Goal: Task Accomplishment & Management: Complete application form

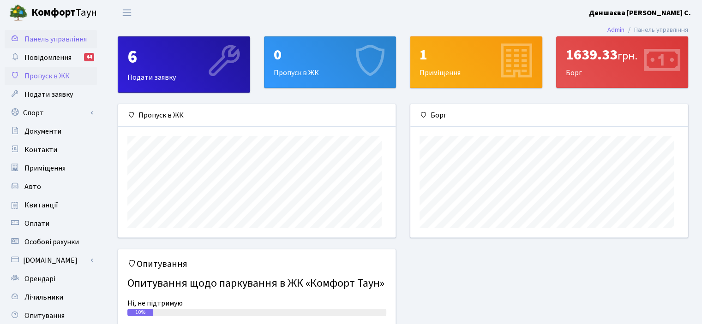
scroll to position [143, 277]
click at [70, 81] on span "Пропуск в ЖК" at bounding box center [46, 76] width 45 height 10
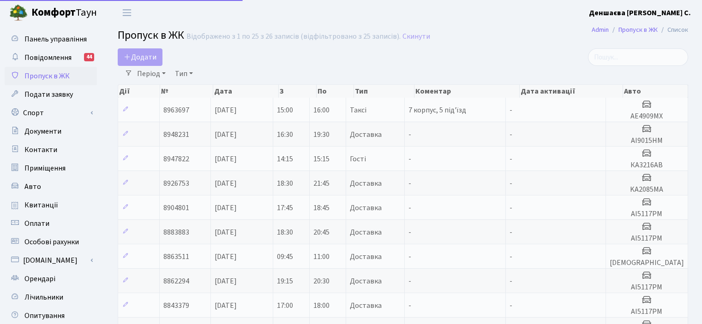
select select "25"
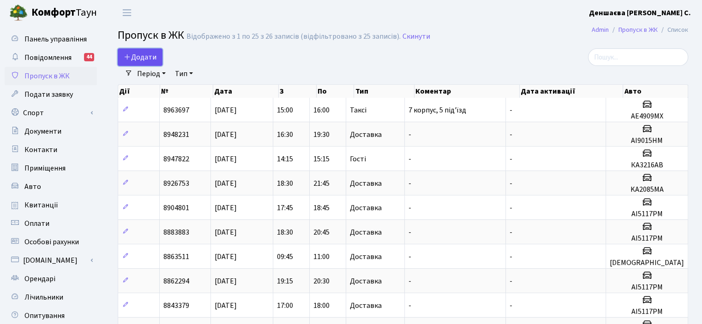
click at [136, 62] on span "Додати" at bounding box center [140, 57] width 33 height 10
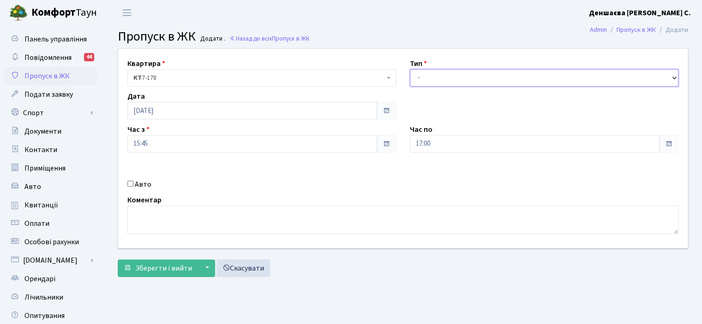
click at [424, 87] on select "- Доставка Таксі Гості Сервіс" at bounding box center [544, 78] width 269 height 18
select select "2"
click at [410, 79] on select "- Доставка Таксі Гості Сервіс" at bounding box center [544, 78] width 269 height 18
click at [151, 190] on label "Авто" at bounding box center [143, 184] width 17 height 11
click at [133, 187] on input "Авто" at bounding box center [130, 184] width 6 height 6
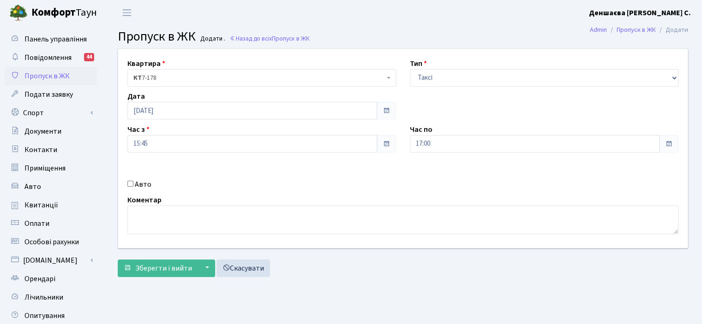
checkbox input "true"
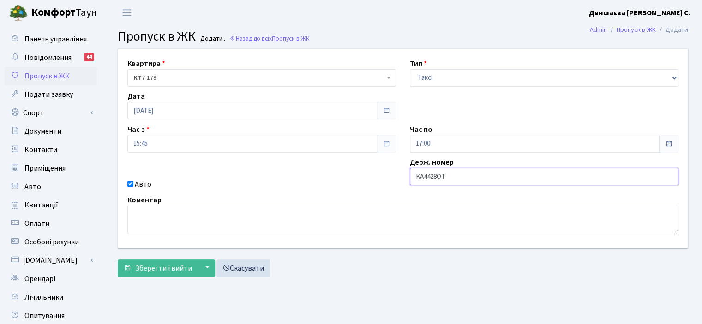
scroll to position [46, 0]
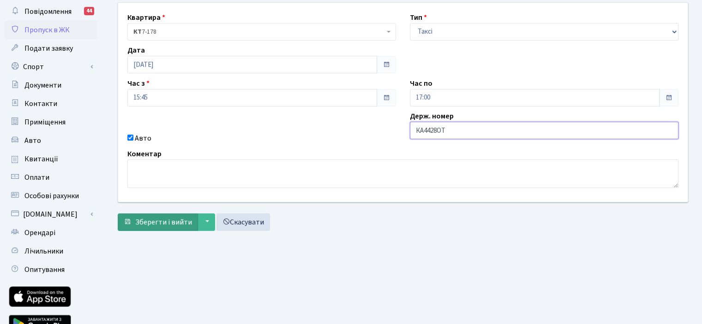
type input "КА4428ОТ"
click at [175, 228] on span "Зберегти і вийти" at bounding box center [163, 222] width 57 height 10
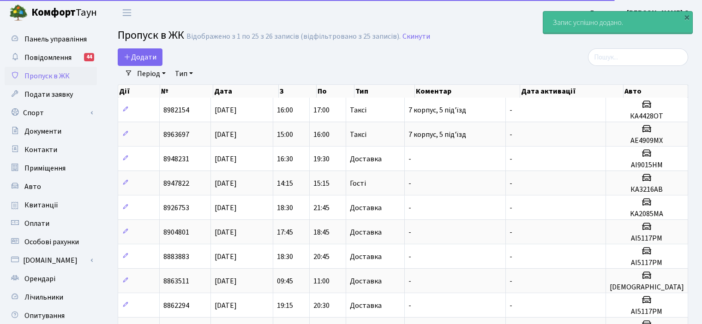
select select "25"
